Goal: Information Seeking & Learning: Find specific fact

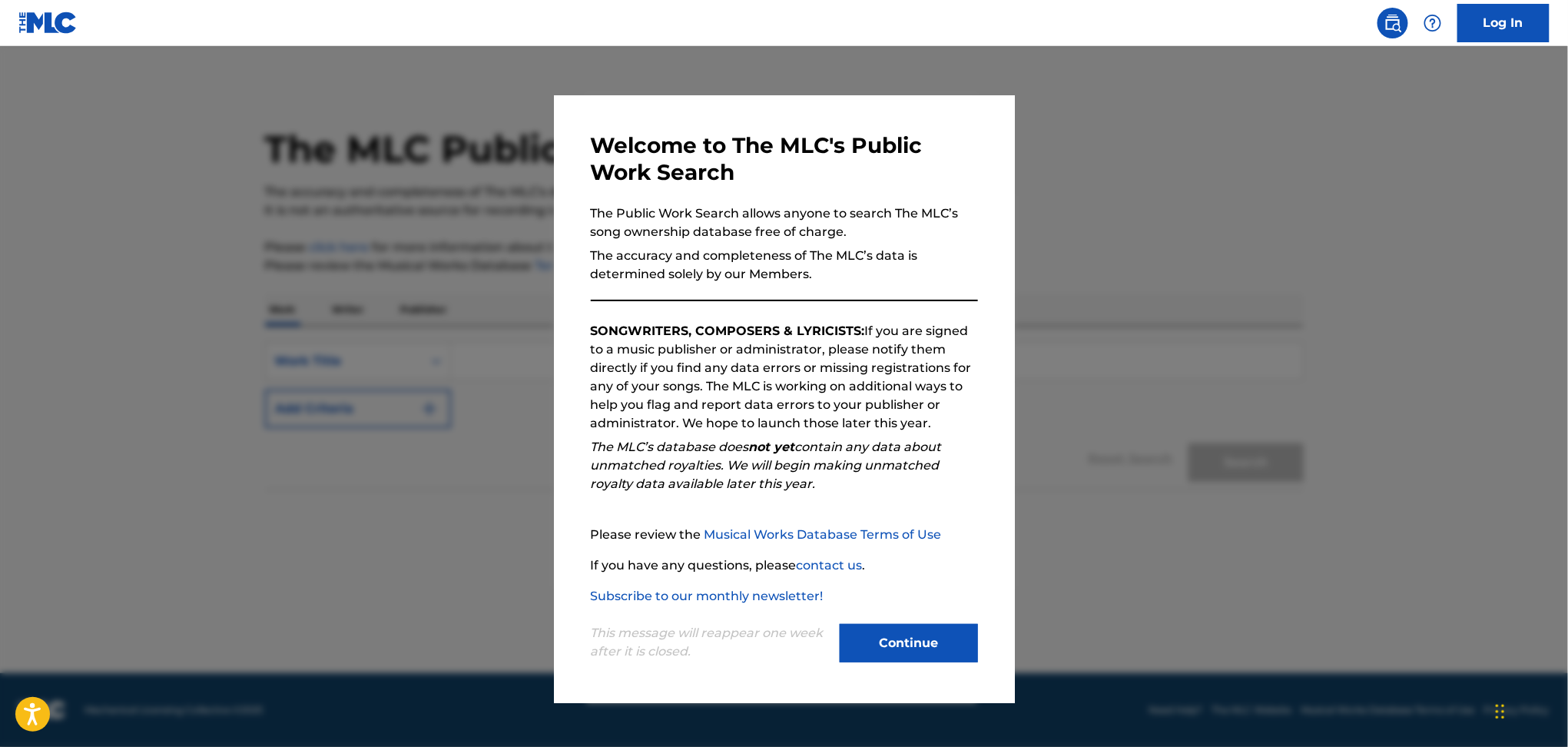
click at [900, 650] on button "Continue" at bounding box center [909, 643] width 138 height 38
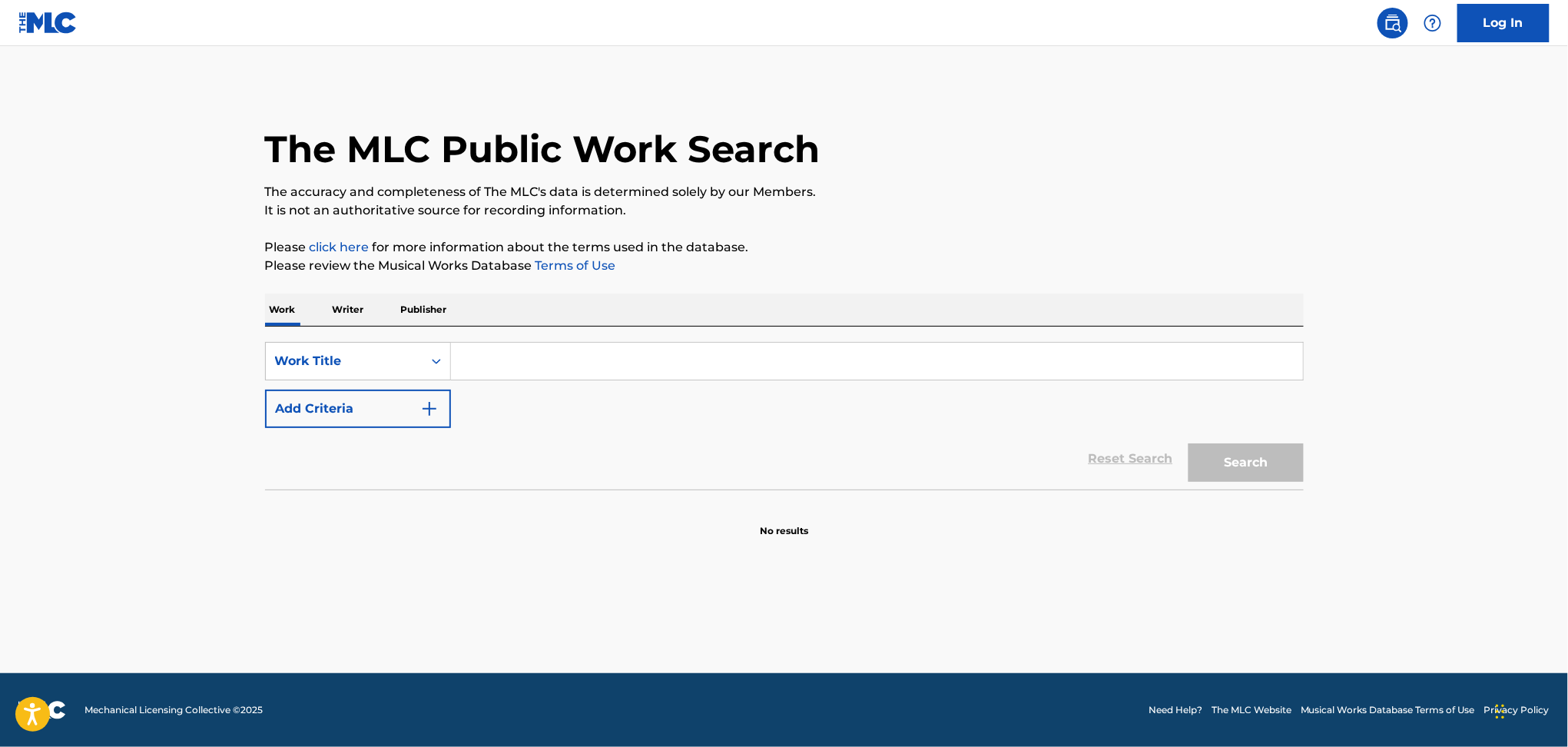
click at [589, 362] on input "Search Form" at bounding box center [877, 361] width 852 height 37
paste input "All Star JR"
type input "All Star JR"
drag, startPoint x: 589, startPoint y: 362, endPoint x: 394, endPoint y: 361, distance: 195.0
click at [394, 361] on div "SearchWithCriteria0e54db20-3c2f-44ff-b200-f4c1274ff37e Work Title All Star JR a…" at bounding box center [784, 361] width 1038 height 38
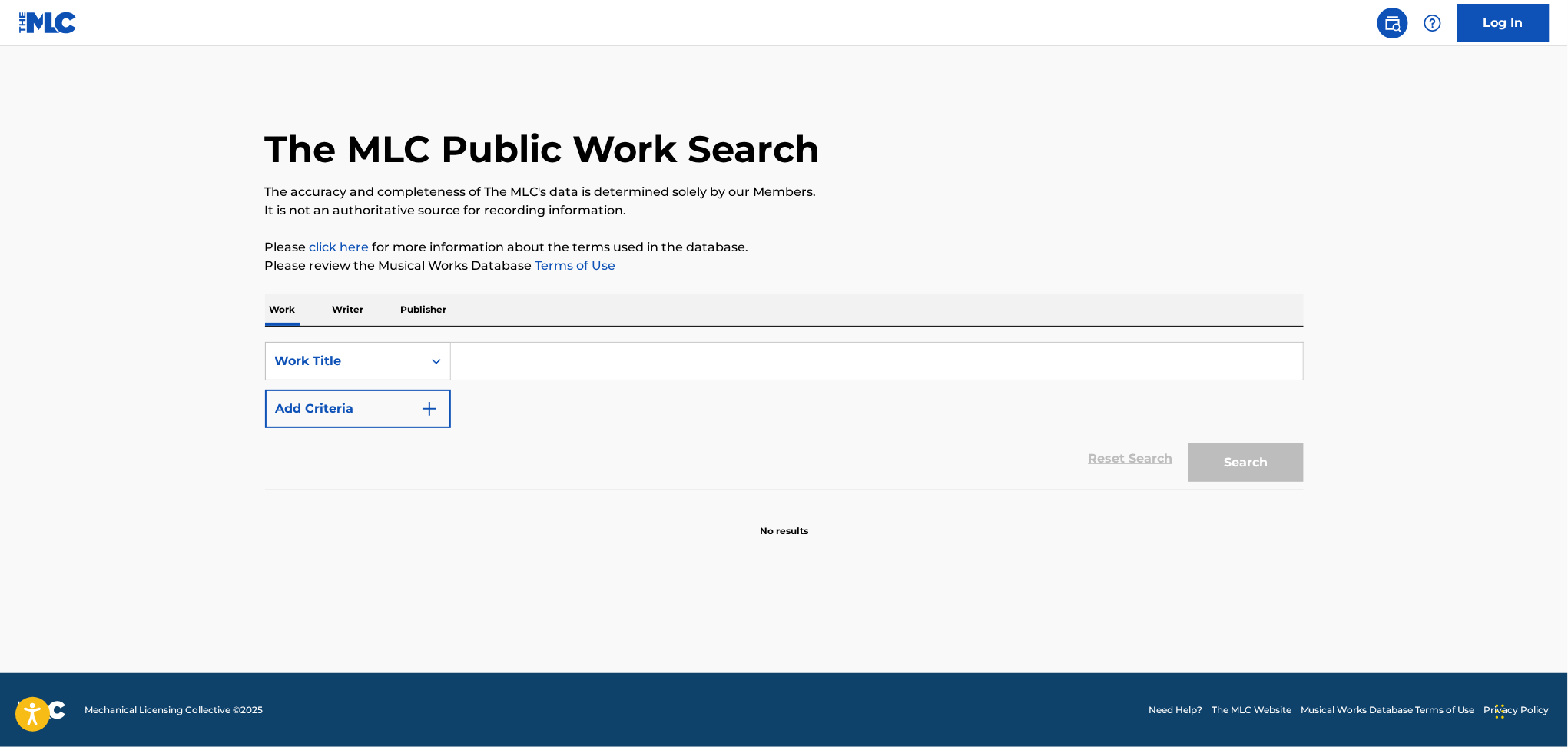
click at [372, 414] on button "Add Criteria" at bounding box center [358, 408] width 186 height 38
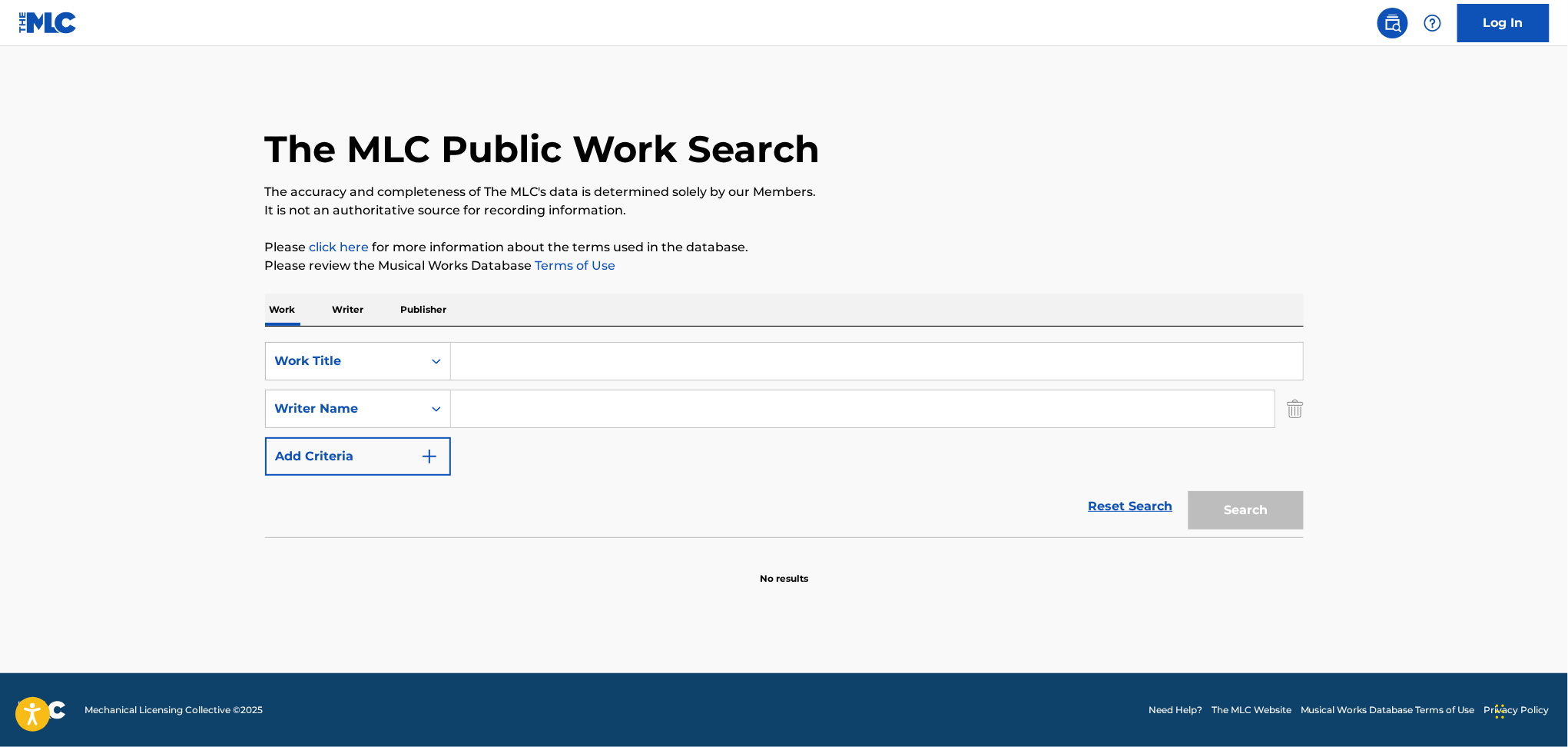
click at [482, 399] on input "Search Form" at bounding box center [863, 408] width 824 height 37
type input "[PERSON_NAME]"
click at [577, 437] on strong "ford" at bounding box center [590, 443] width 26 height 15
click at [509, 349] on input "Search Form" at bounding box center [877, 361] width 852 height 37
paste input "When it’s time"
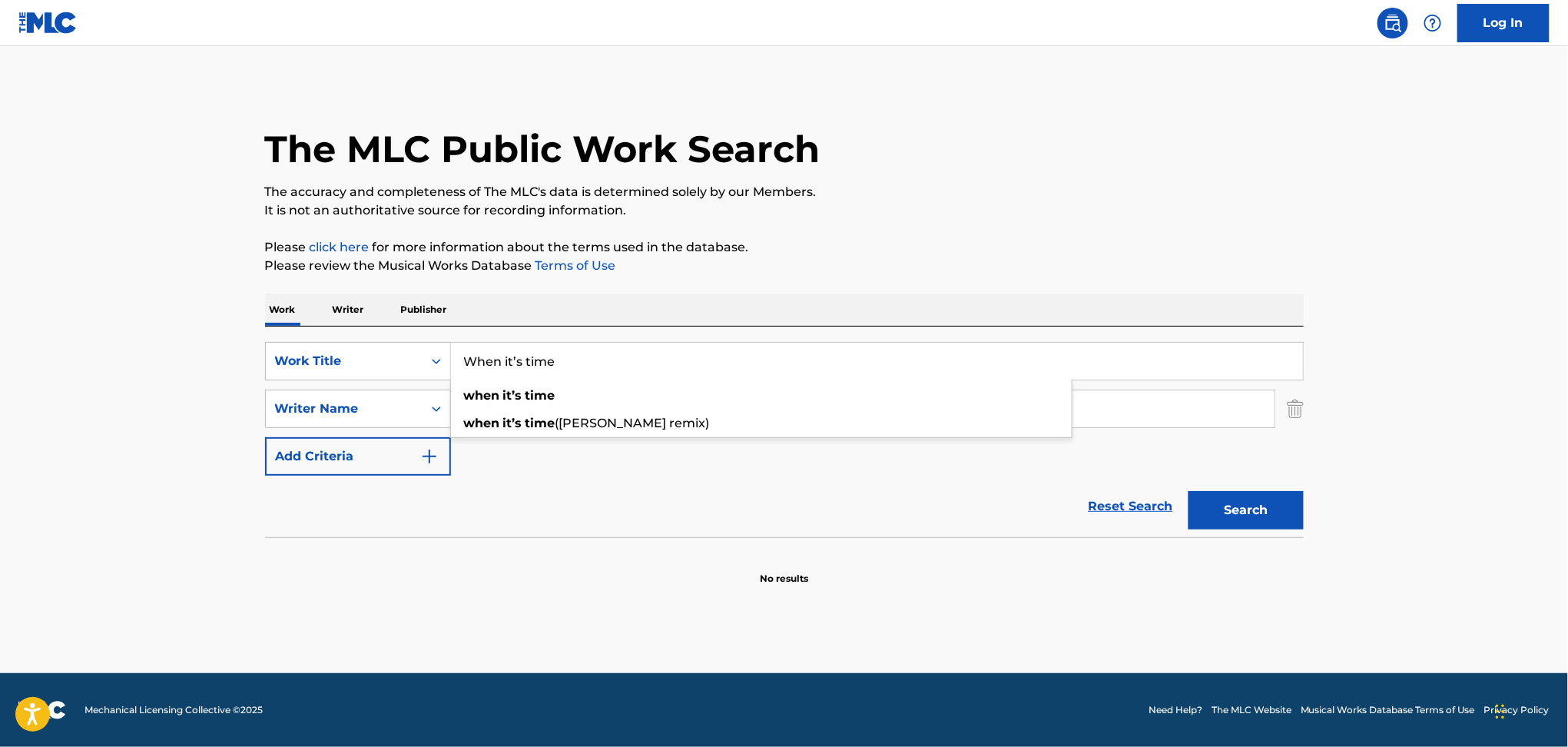
type input "When it’s time"
click at [1188, 491] on button "Search" at bounding box center [1246, 510] width 115 height 38
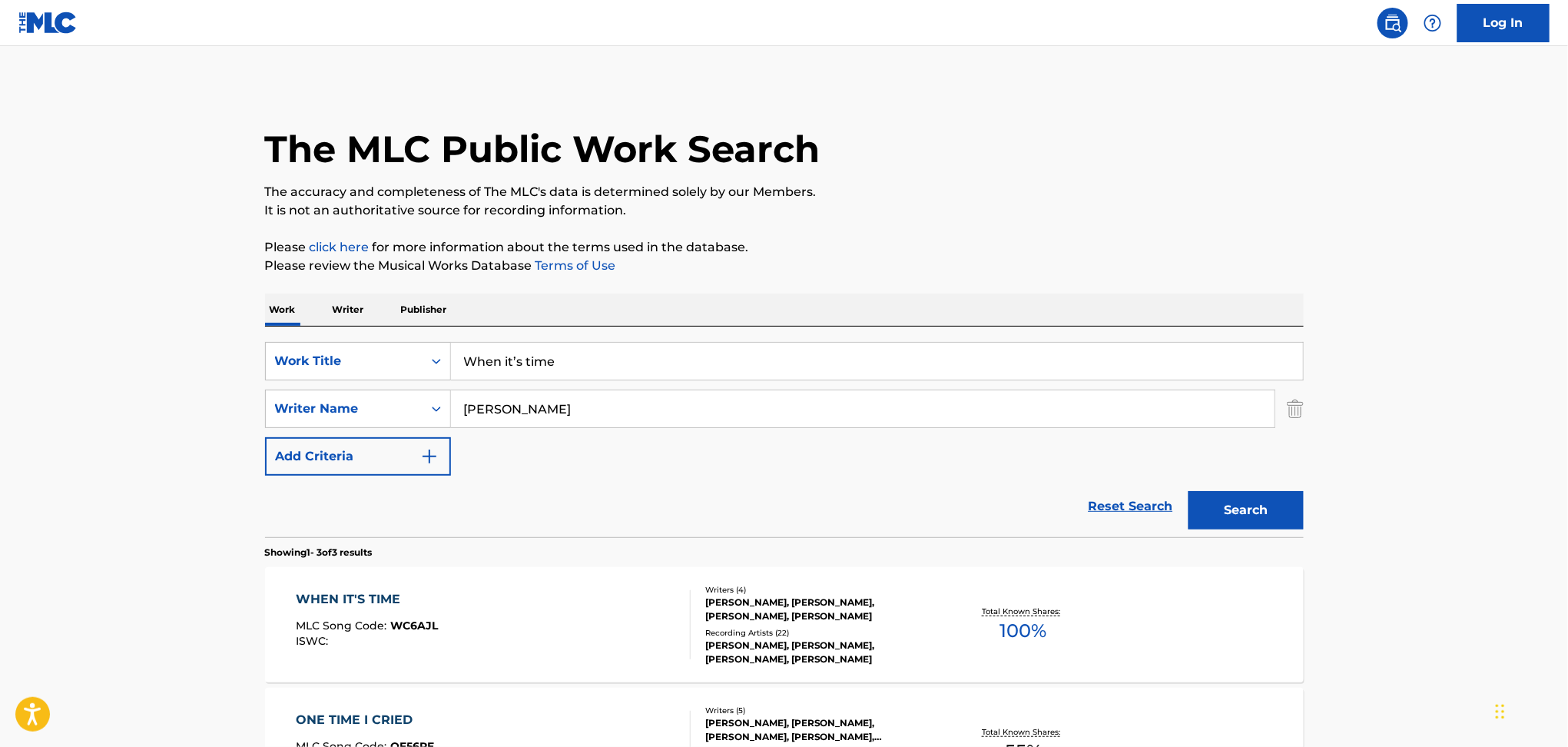
scroll to position [99, 0]
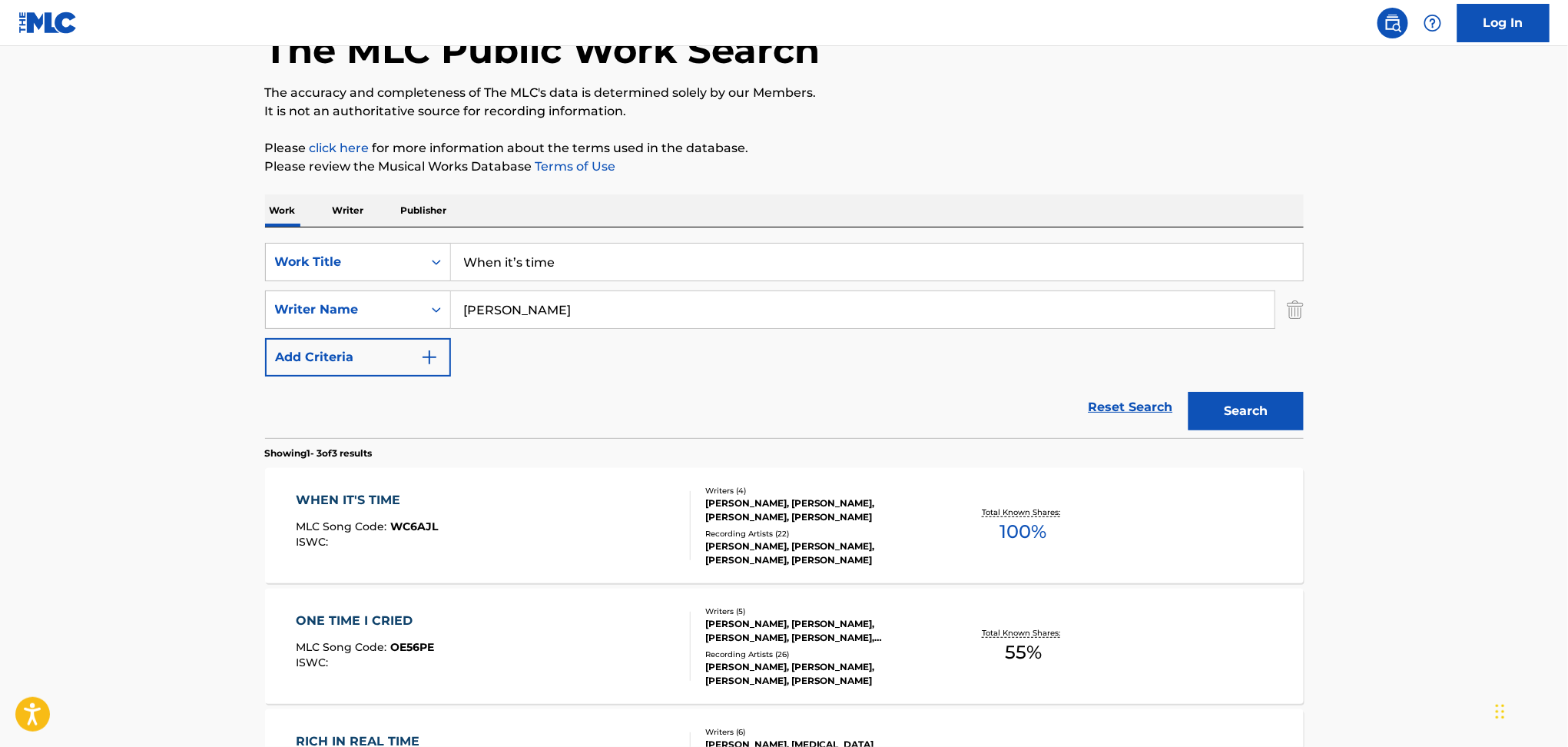
click at [496, 521] on div "WHEN IT'S TIME MLC Song Code : WC6AJL ISWC :" at bounding box center [492, 525] width 394 height 69
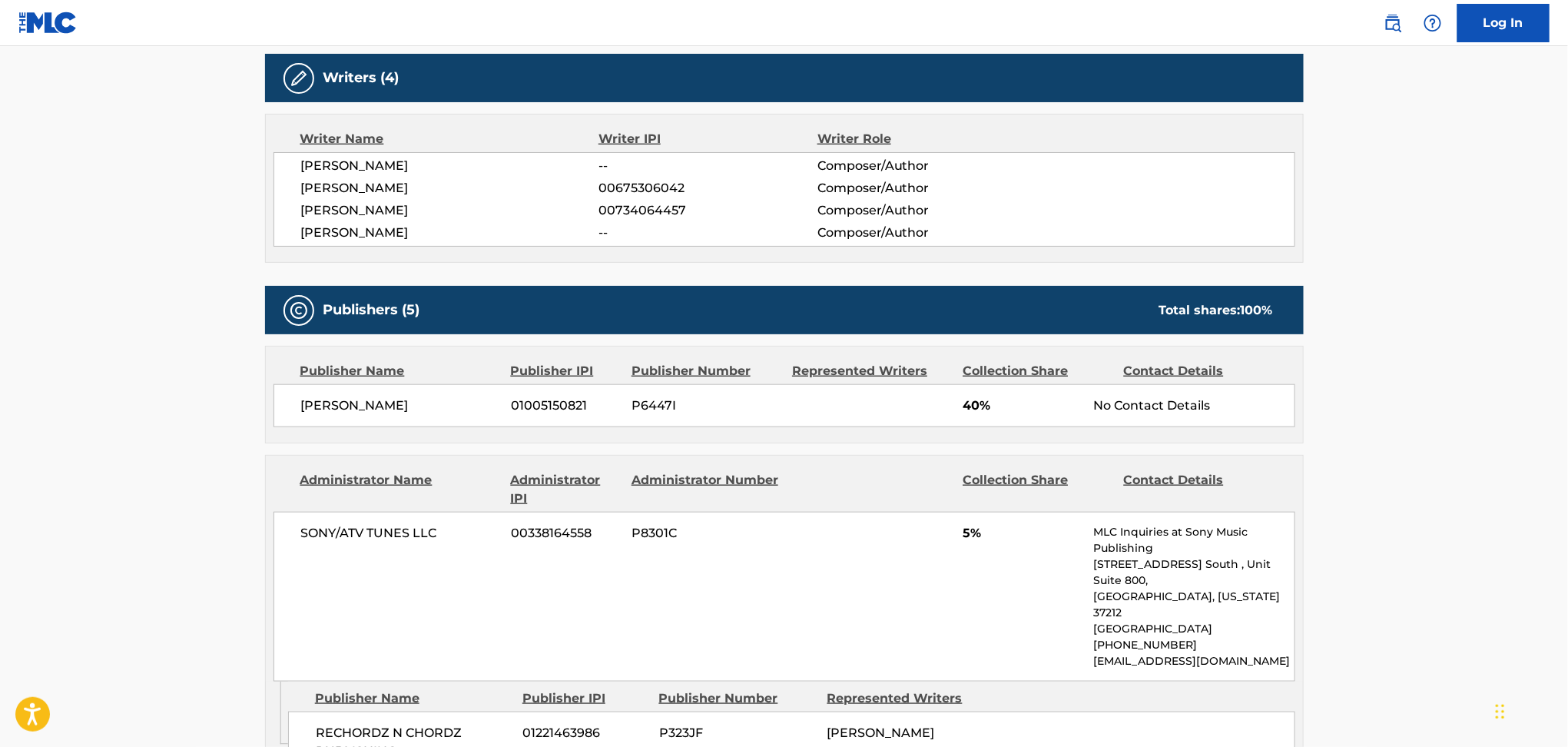
scroll to position [485, 0]
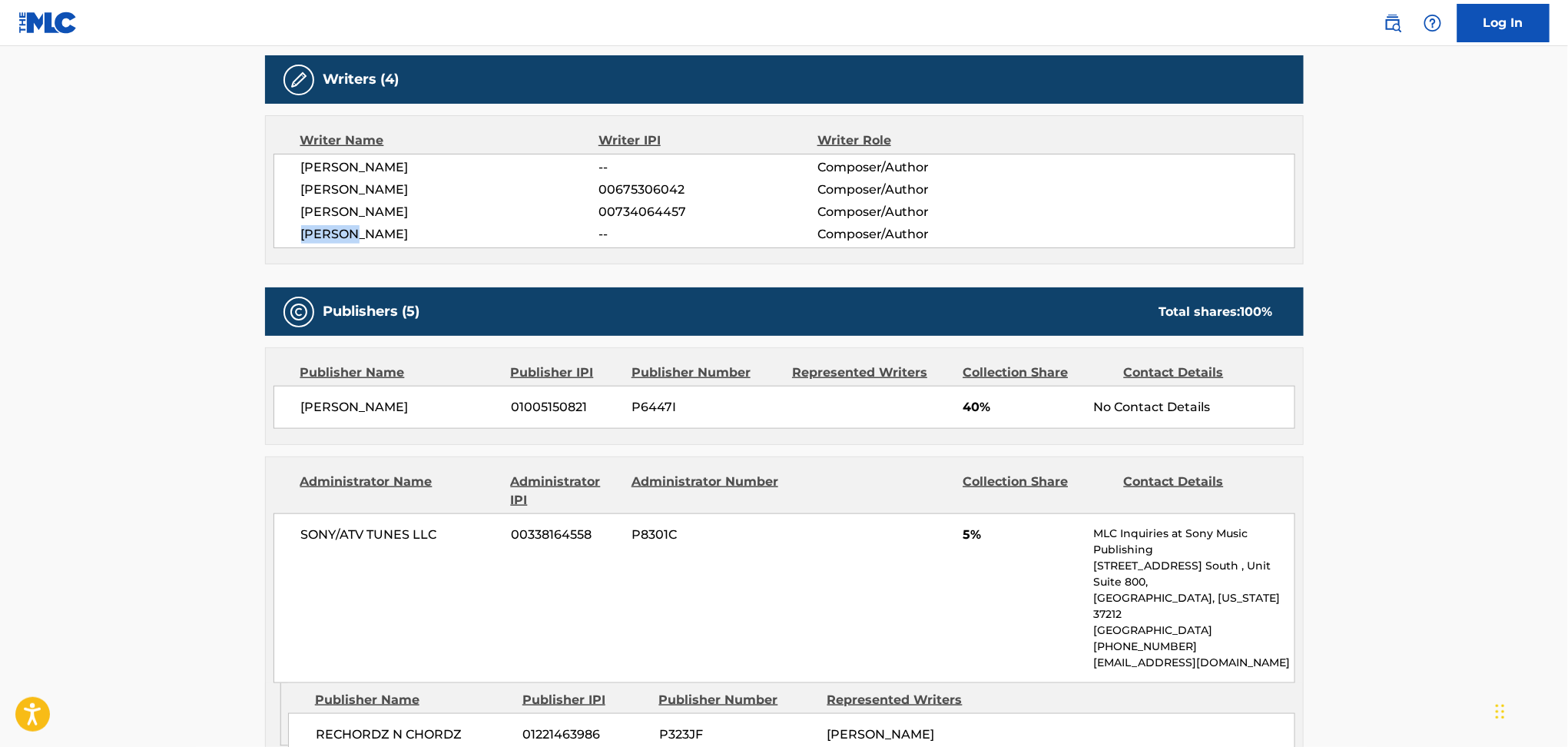
drag, startPoint x: 300, startPoint y: 230, endPoint x: 361, endPoint y: 241, distance: 62.0
click at [361, 241] on span "[PERSON_NAME]" at bounding box center [449, 234] width 298 height 18
drag, startPoint x: 443, startPoint y: 234, endPoint x: 295, endPoint y: 234, distance: 148.0
click at [295, 234] on div "[PERSON_NAME] -- Composer/Author [PERSON_NAME] 00675306042 Composer/Author [PER…" at bounding box center [784, 201] width 1021 height 94
copy span "[PERSON_NAME]"
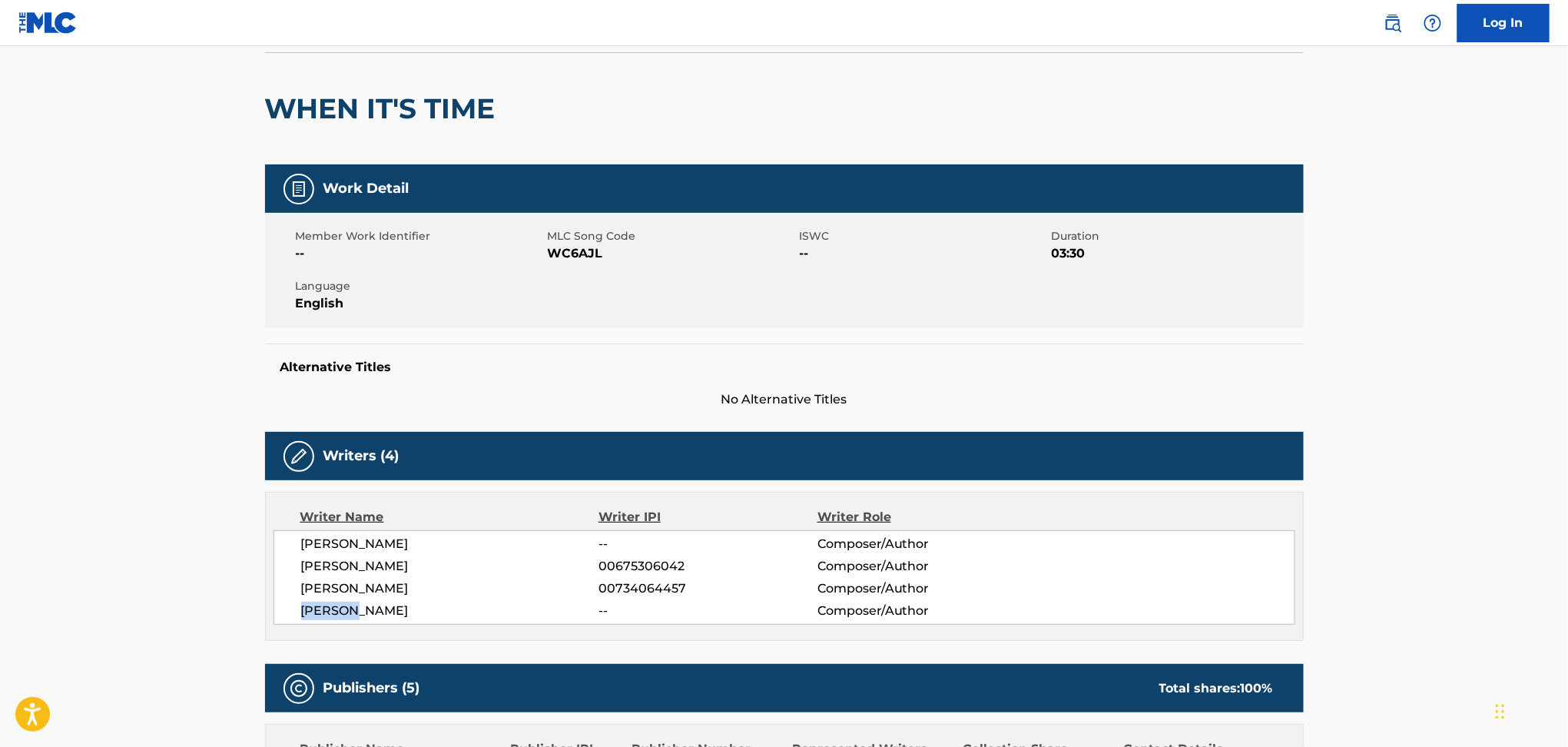
scroll to position [0, 0]
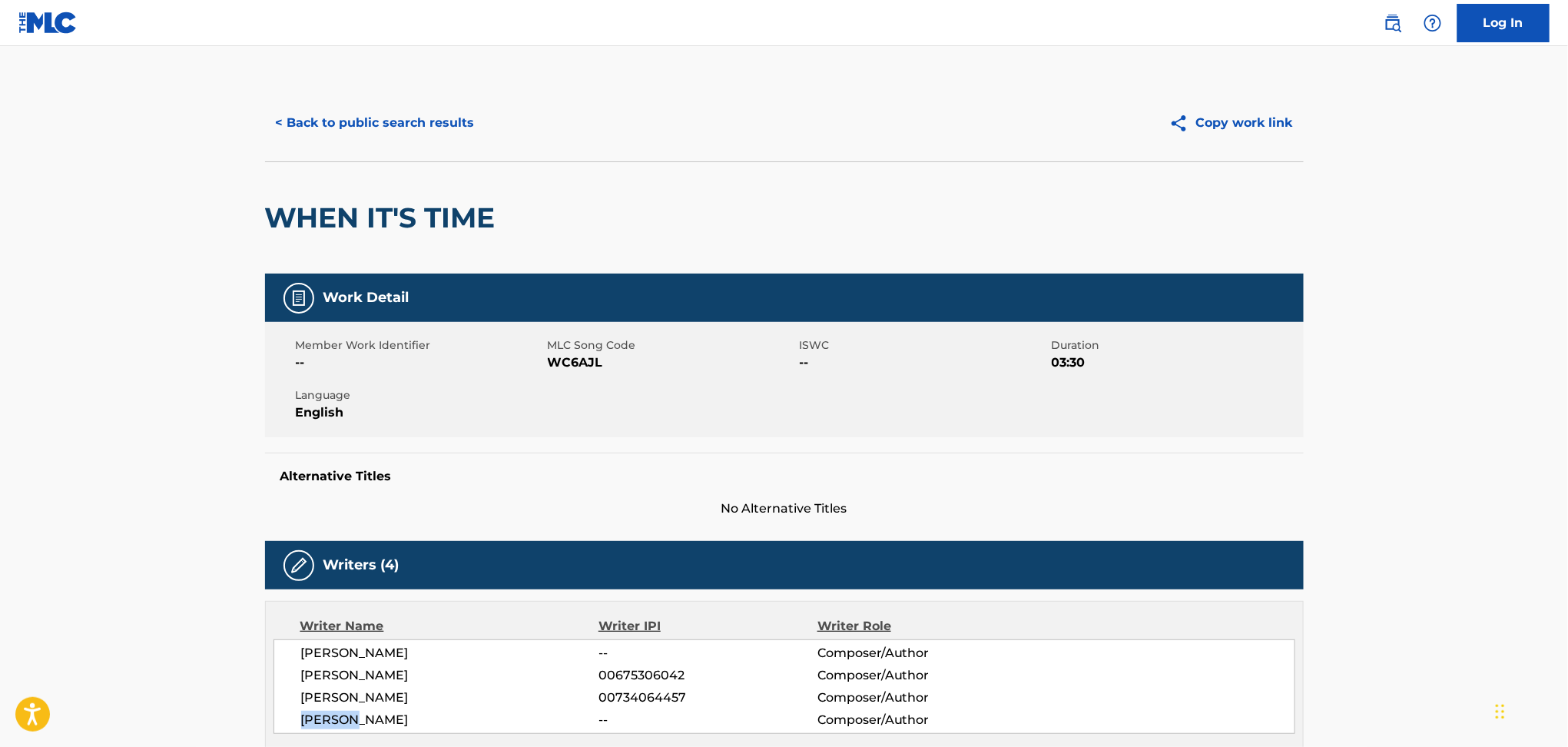
click at [422, 122] on button "< Back to public search results" at bounding box center [375, 123] width 220 height 38
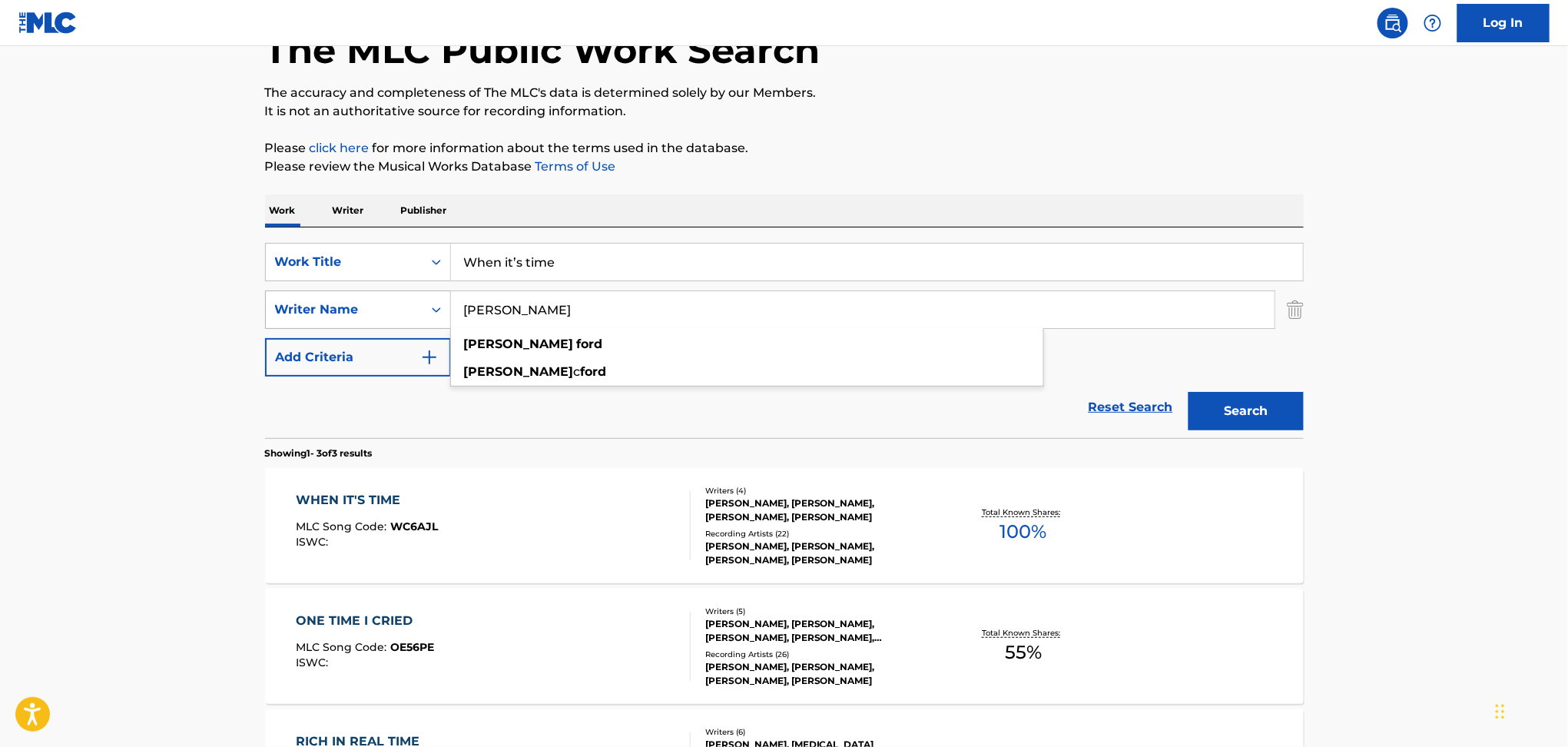
drag, startPoint x: 603, startPoint y: 315, endPoint x: 449, endPoint y: 308, distance: 154.2
click at [449, 308] on div "SearchWithCriteria78df0e5f-2c77-433e-95de-e5af071c4f83 Writer Name [PERSON_NAME…" at bounding box center [784, 310] width 1038 height 38
paste input "[PERSON_NAME]"
type input "[PERSON_NAME]"
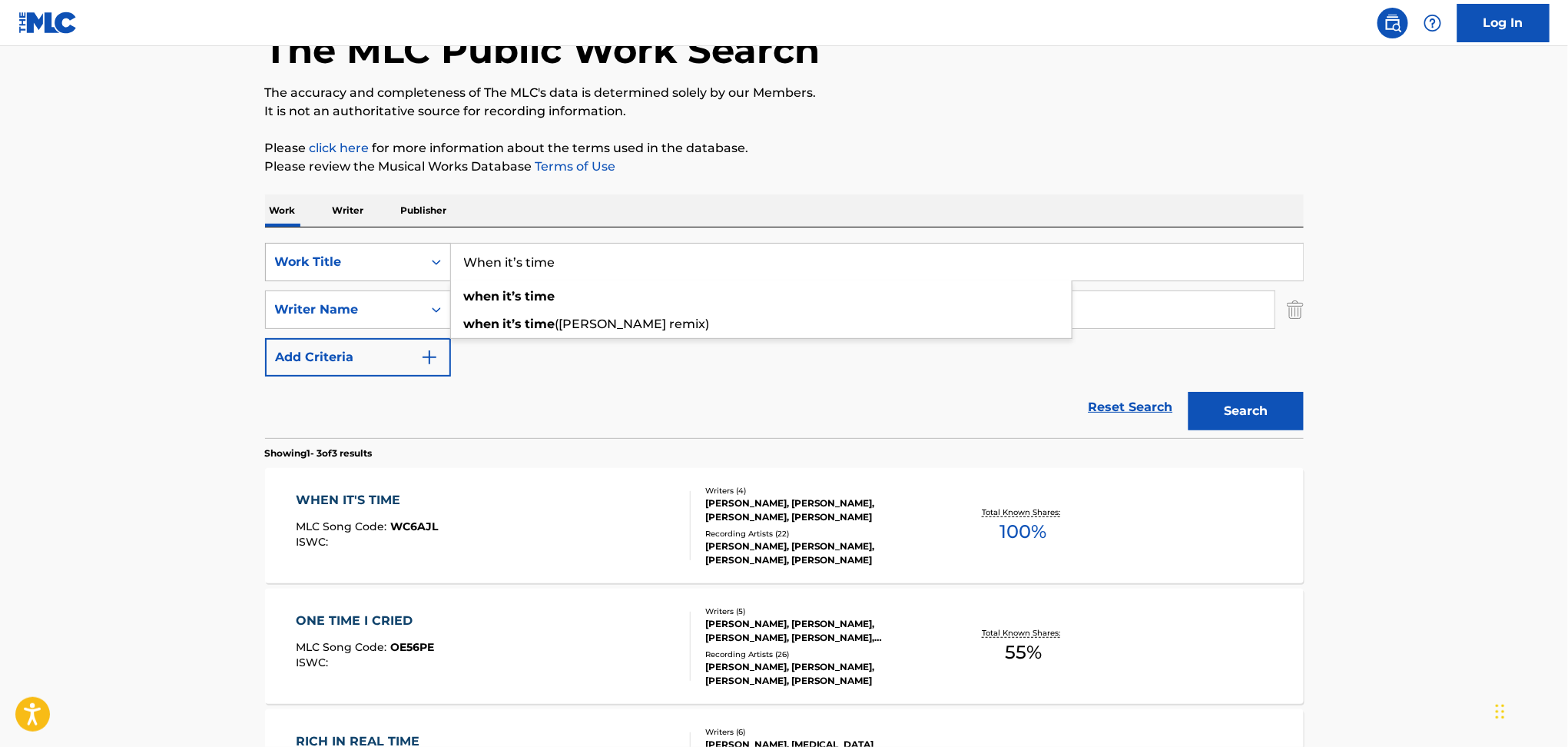
drag, startPoint x: 567, startPoint y: 266, endPoint x: 448, endPoint y: 276, distance: 119.4
click at [448, 276] on div "SearchWithCriteria0e54db20-3c2f-44ff-b200-f4c1274ff37e Work Title When it’s tim…" at bounding box center [784, 262] width 1038 height 38
